Goal: Find specific page/section: Find specific page/section

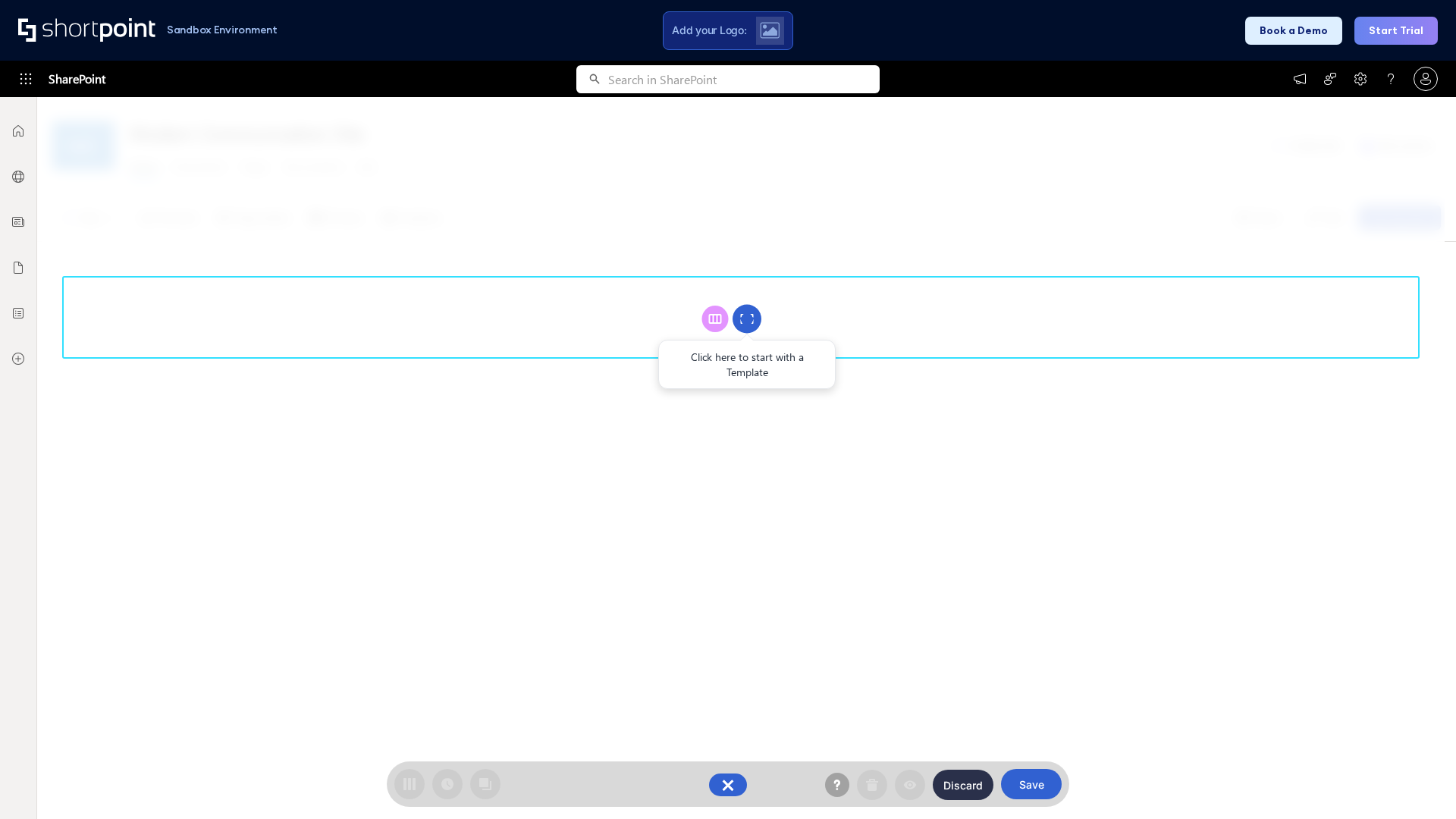
click at [747, 319] on circle at bounding box center [747, 319] width 29 height 29
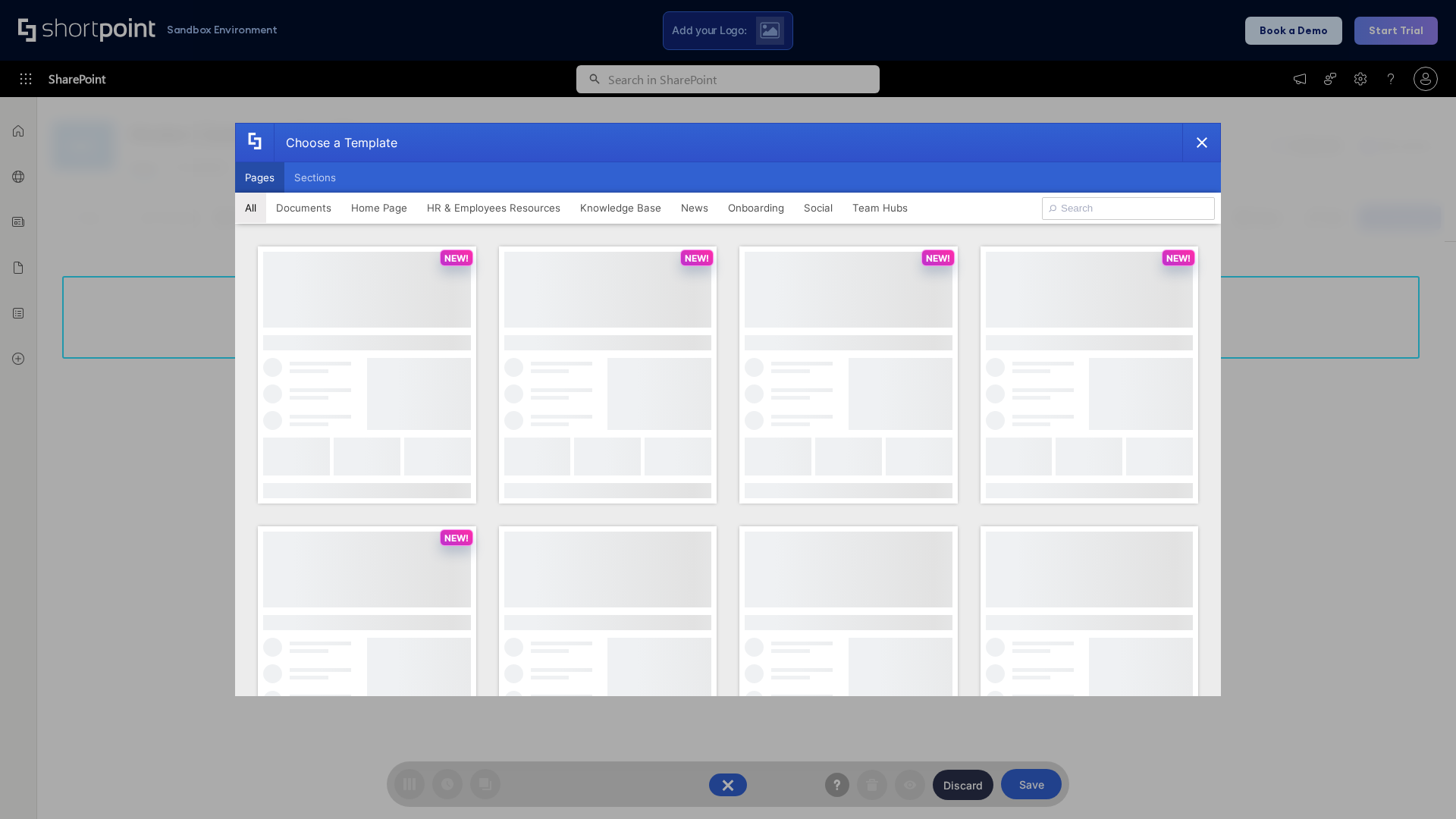
click at [259, 178] on button "Pages" at bounding box center [260, 177] width 49 height 30
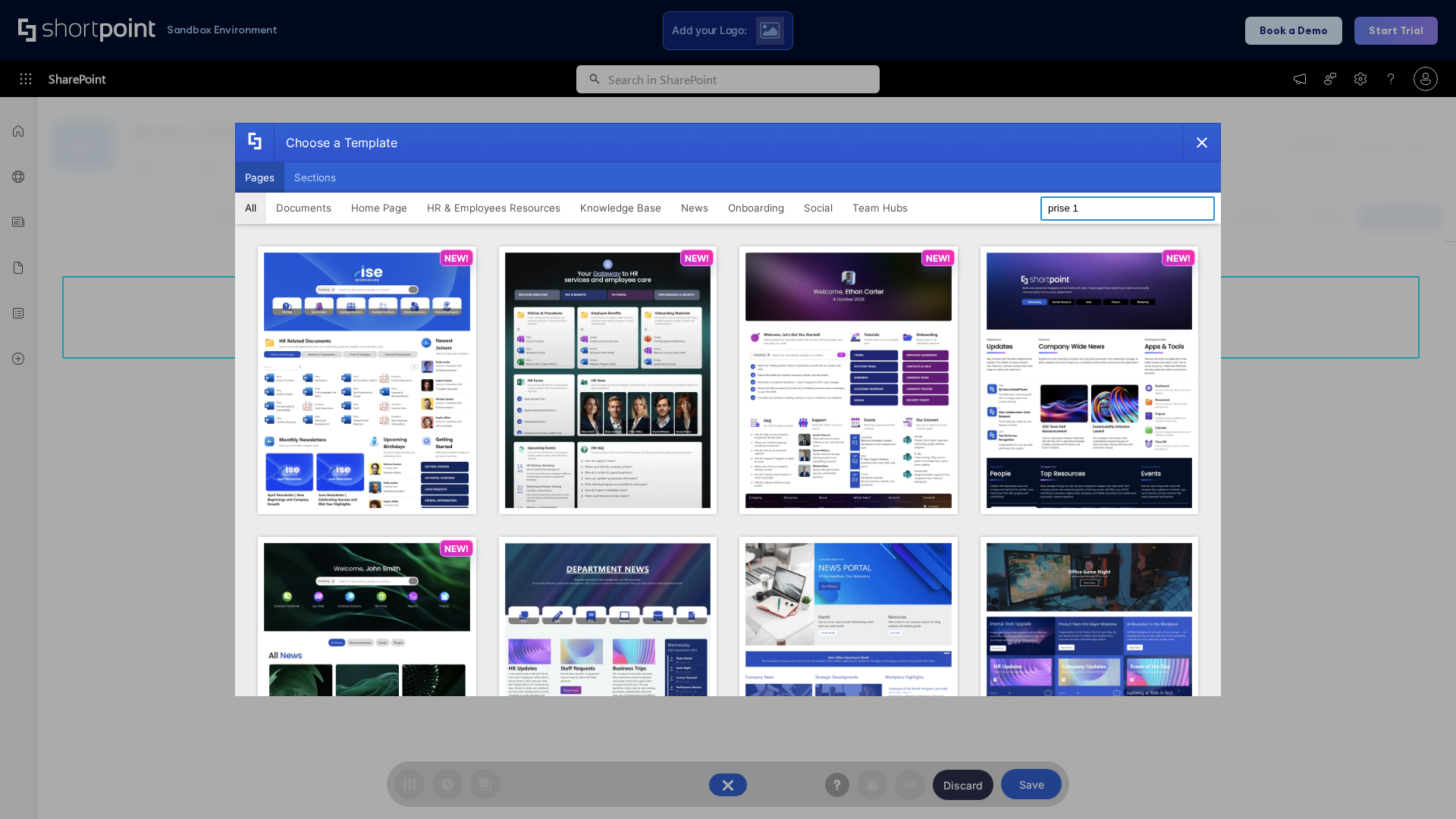
type input "prise 1"
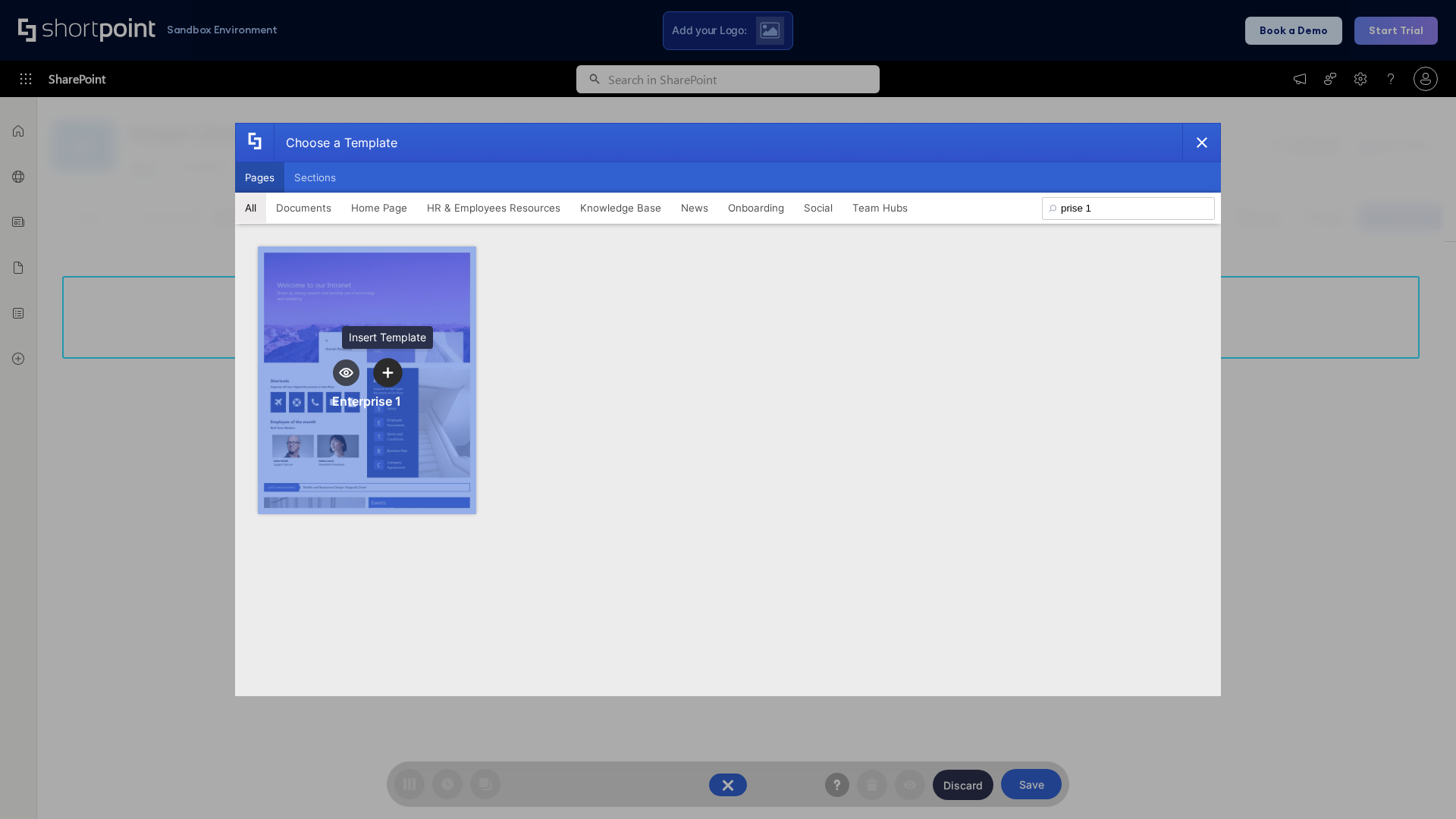
click at [388, 372] on icon "template selector" at bounding box center [387, 372] width 11 height 11
